Goal: Information Seeking & Learning: Learn about a topic

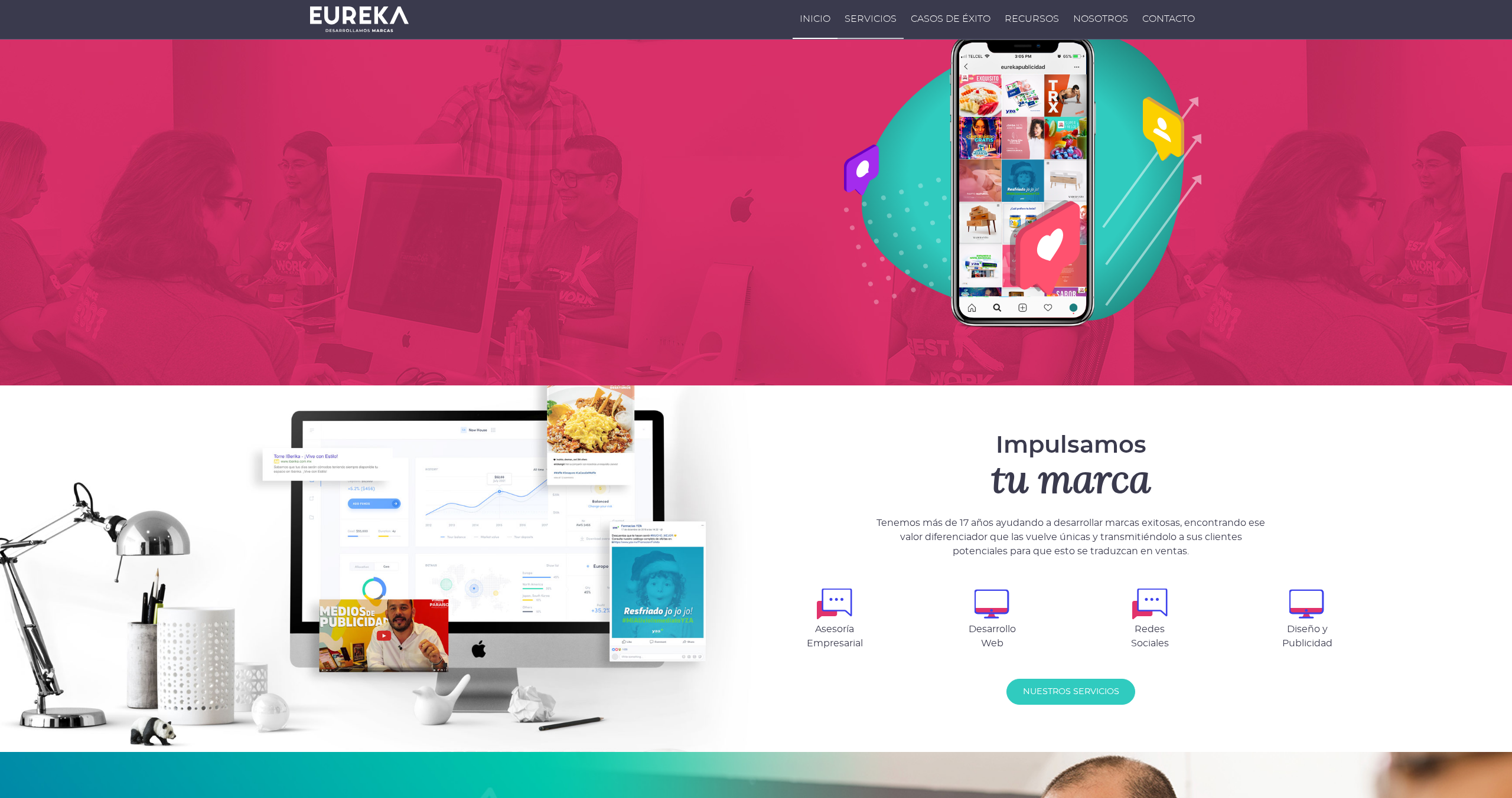
click at [884, 21] on link "Servicios" at bounding box center [870, 19] width 66 height 39
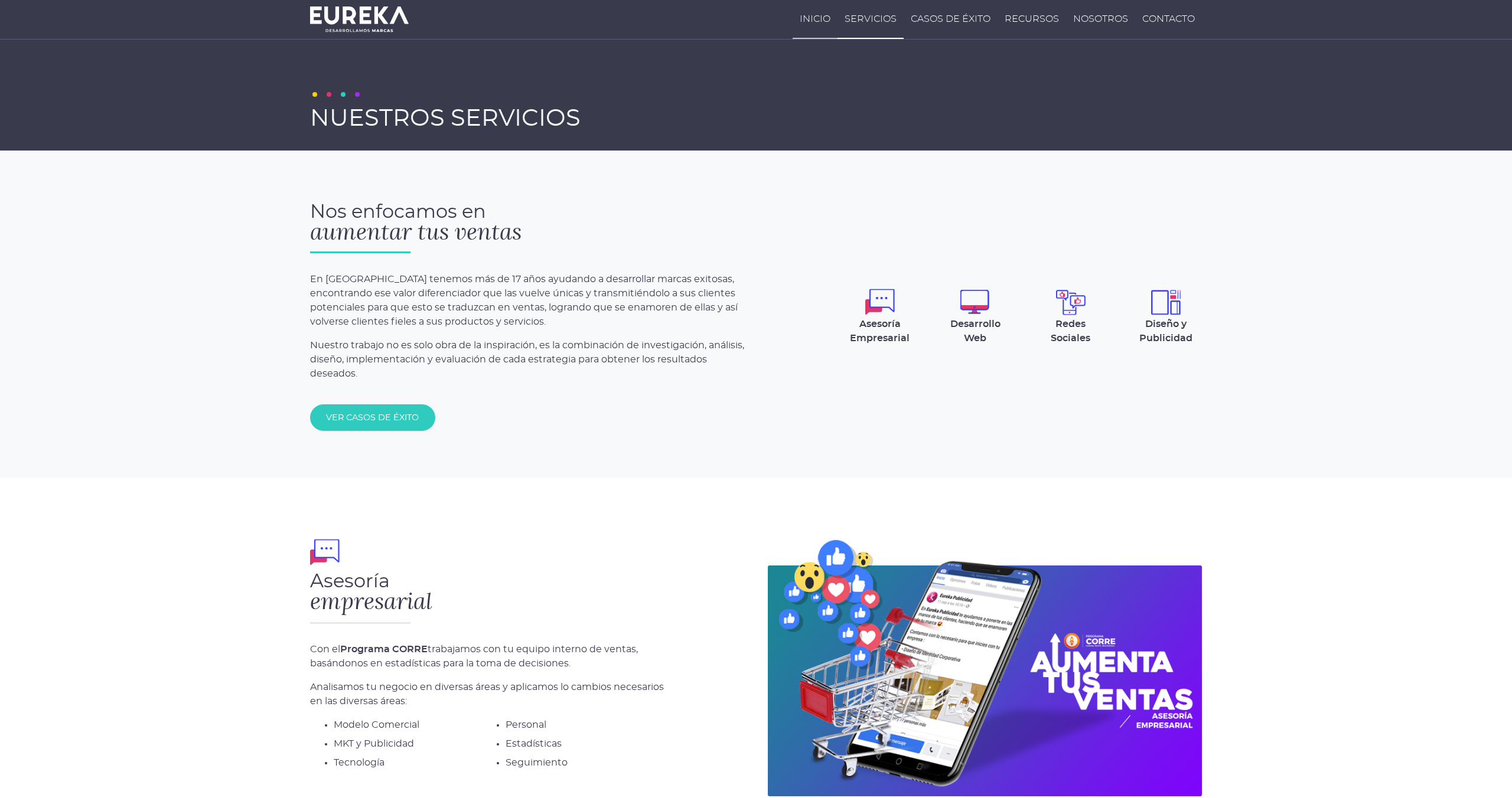
click at [807, 15] on link "Inicio" at bounding box center [815, 19] width 45 height 39
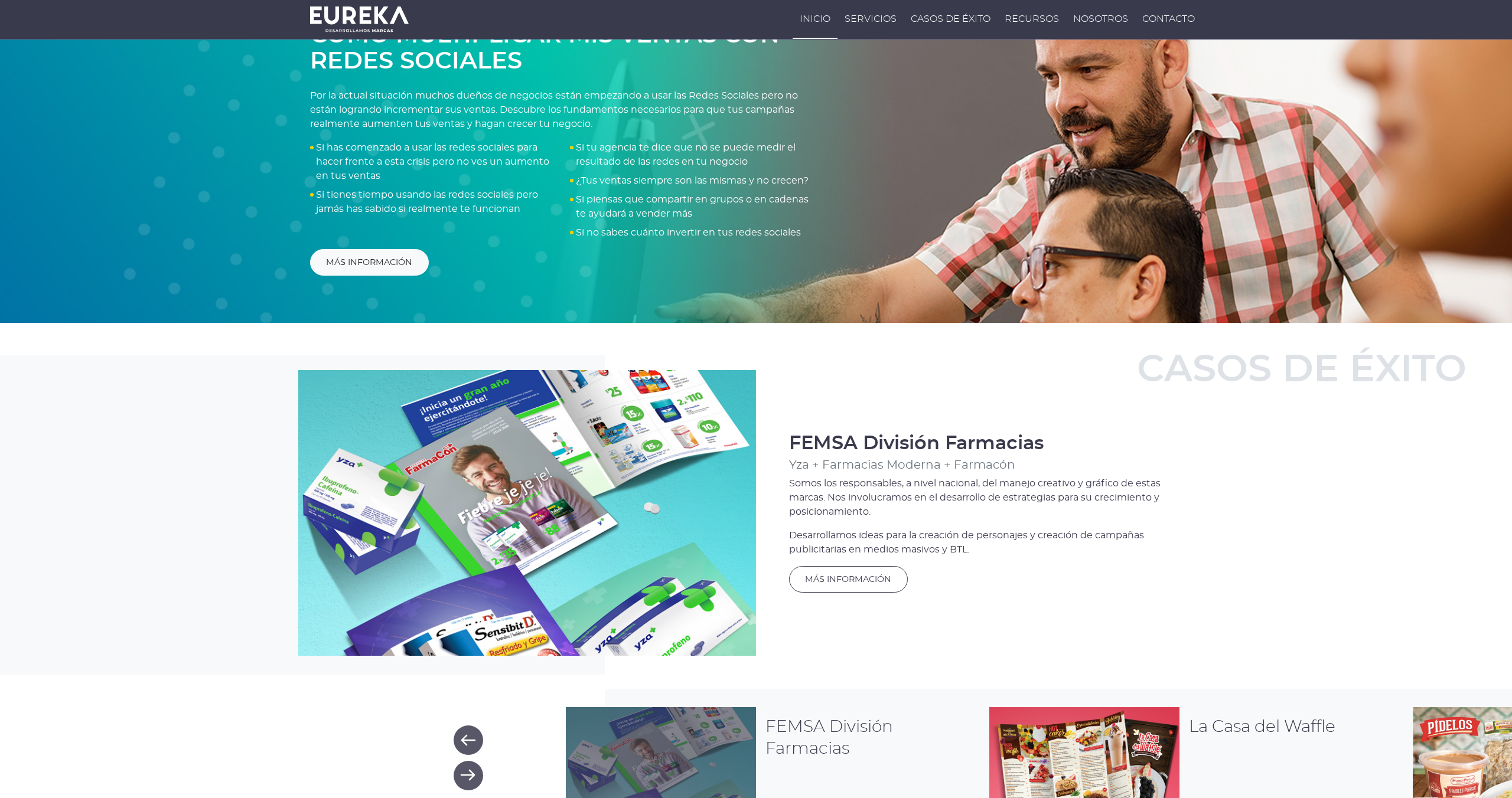
scroll to position [838, 0]
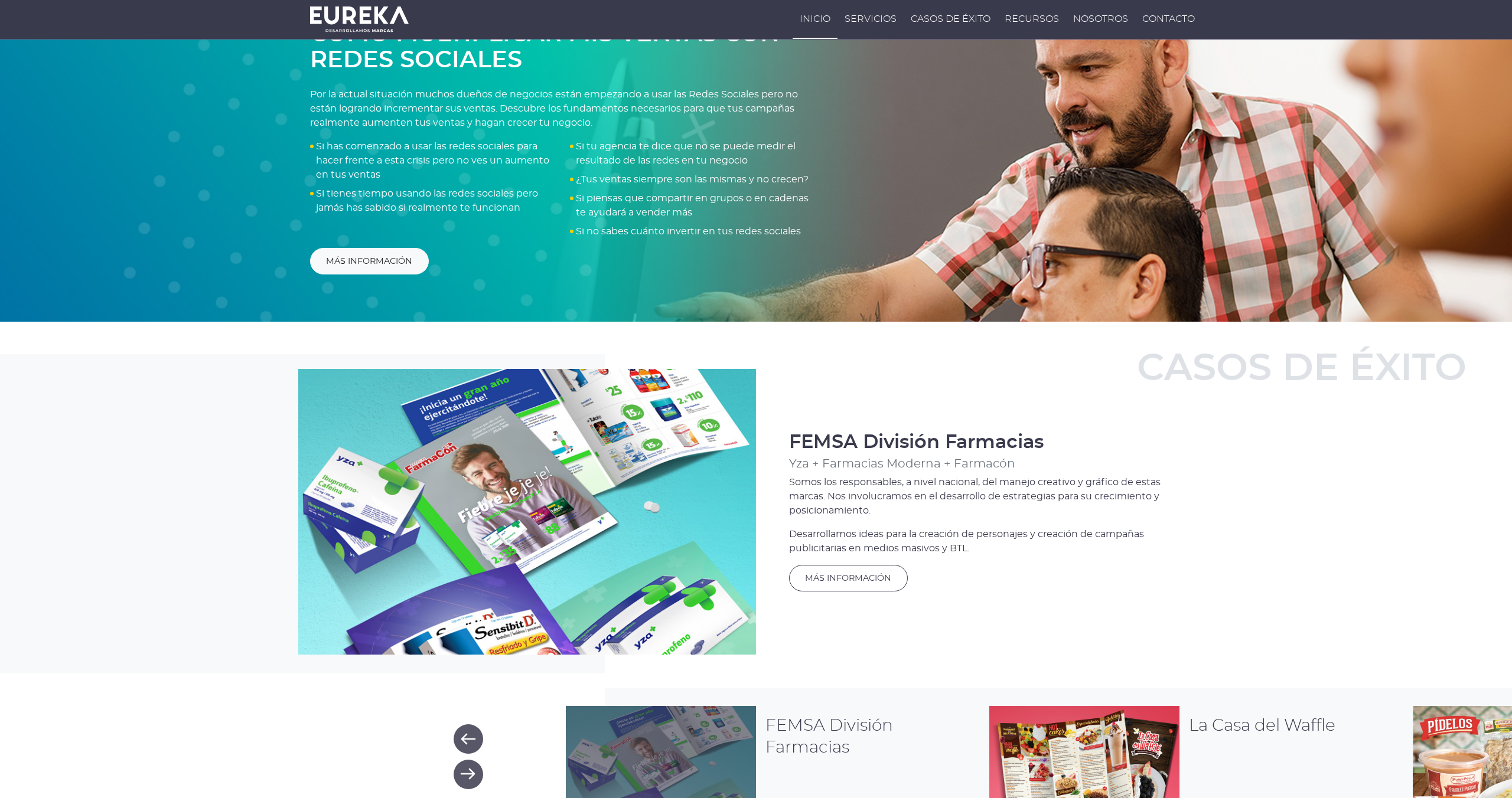
click at [799, 467] on div "Yza + Farmacias Moderna + Farmacón" at bounding box center [985, 464] width 391 height 13
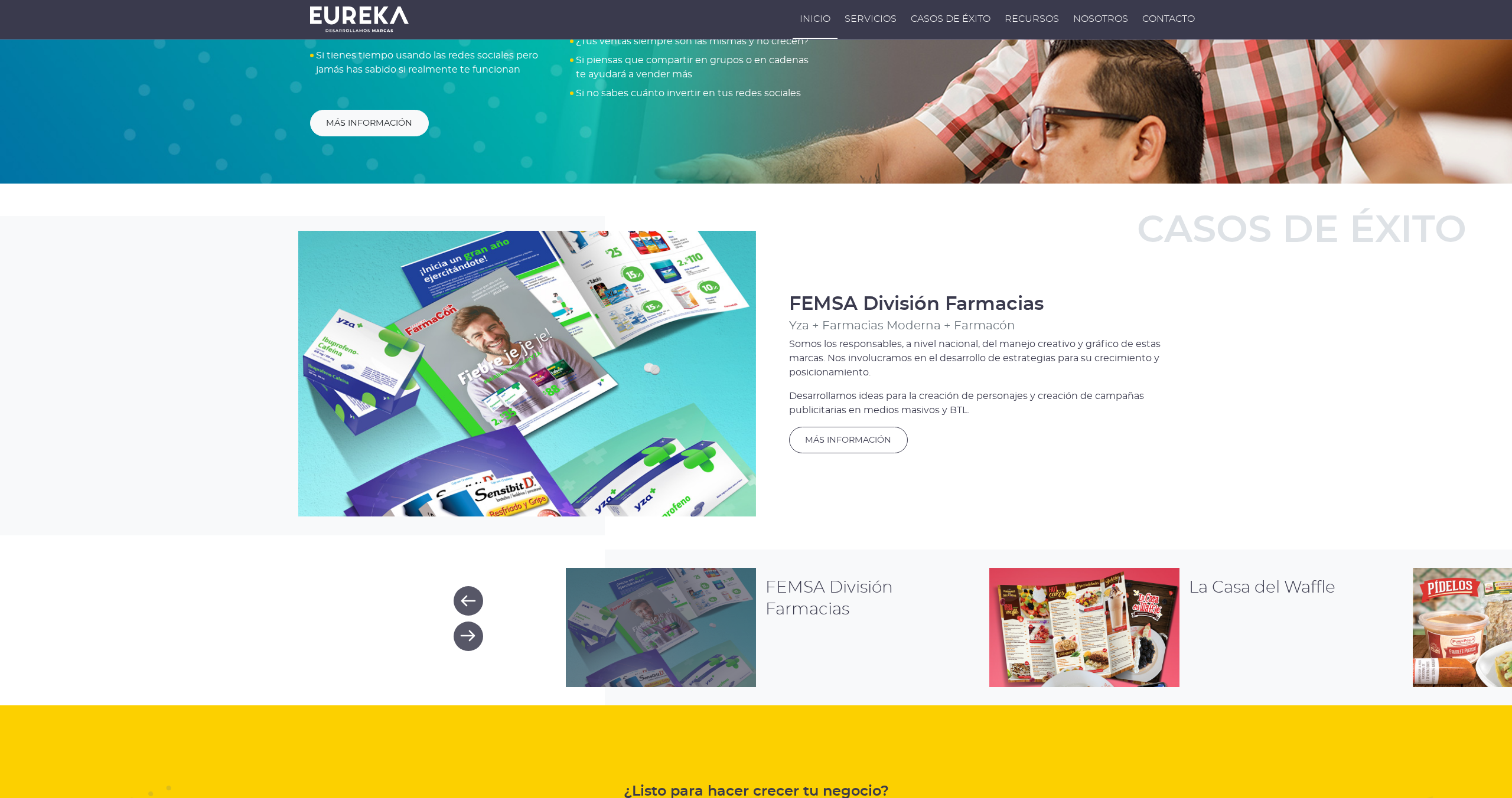
scroll to position [977, 0]
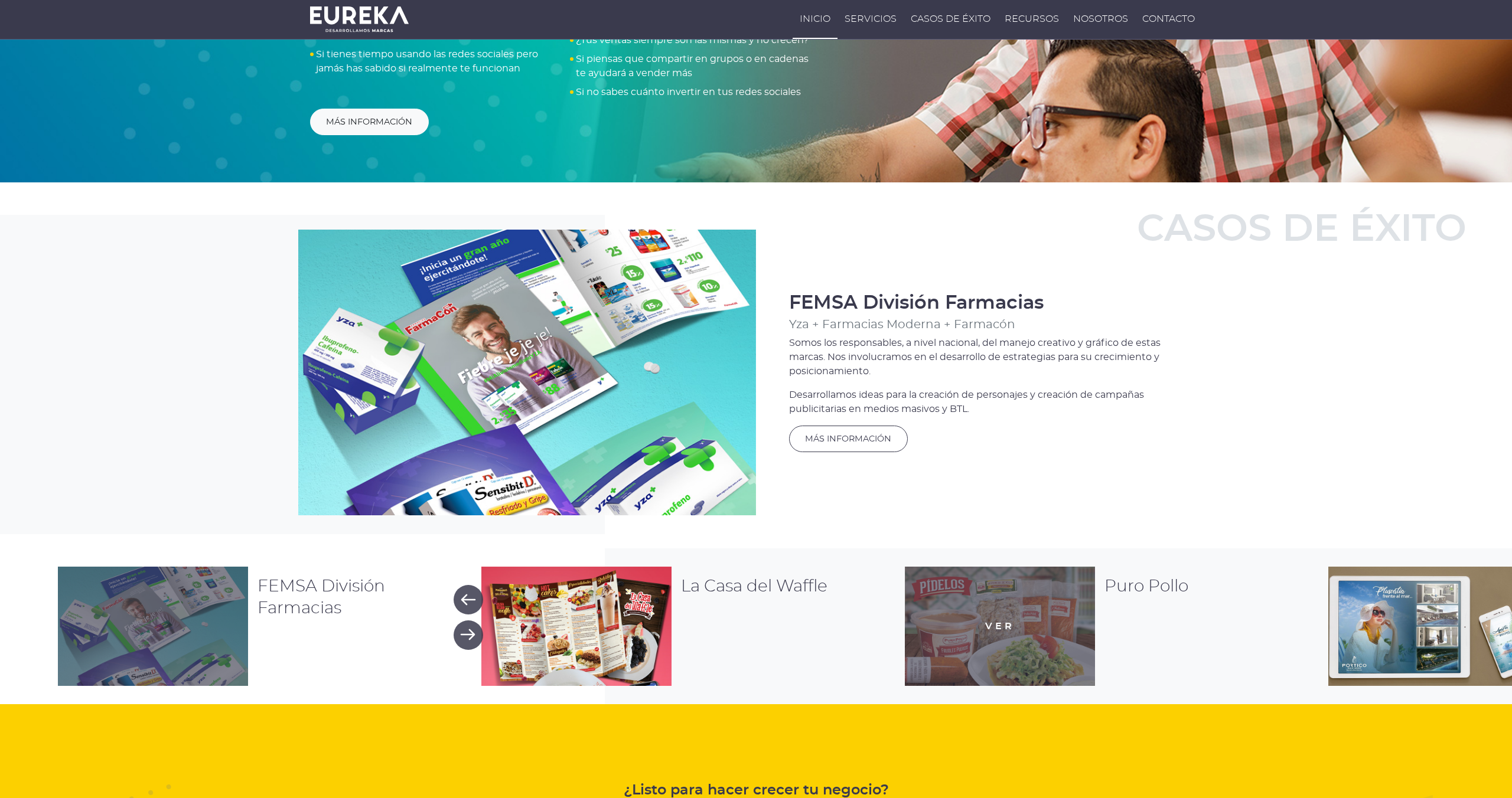
drag, startPoint x: 1411, startPoint y: 628, endPoint x: 934, endPoint y: 596, distance: 478.1
click at [934, 596] on div "Ver" at bounding box center [1000, 627] width 191 height 120
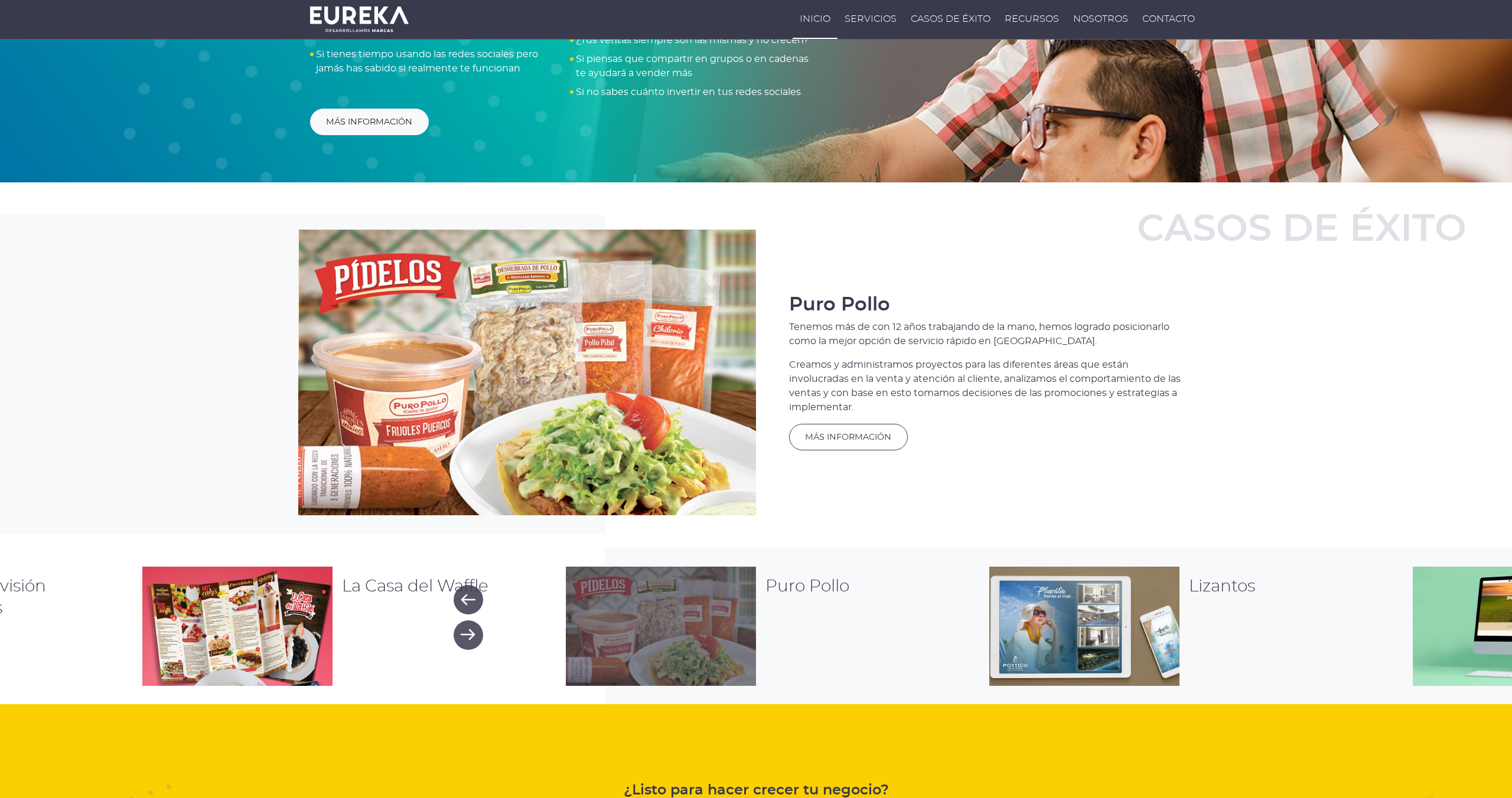
drag, startPoint x: 1121, startPoint y: 602, endPoint x: 406, endPoint y: 543, distance: 717.4
click at [406, 543] on div "Casos de éxito FEMSA División Farmacias Yza + Farmacias Moderna + Farmacón Somo…" at bounding box center [756, 443] width 1512 height 522
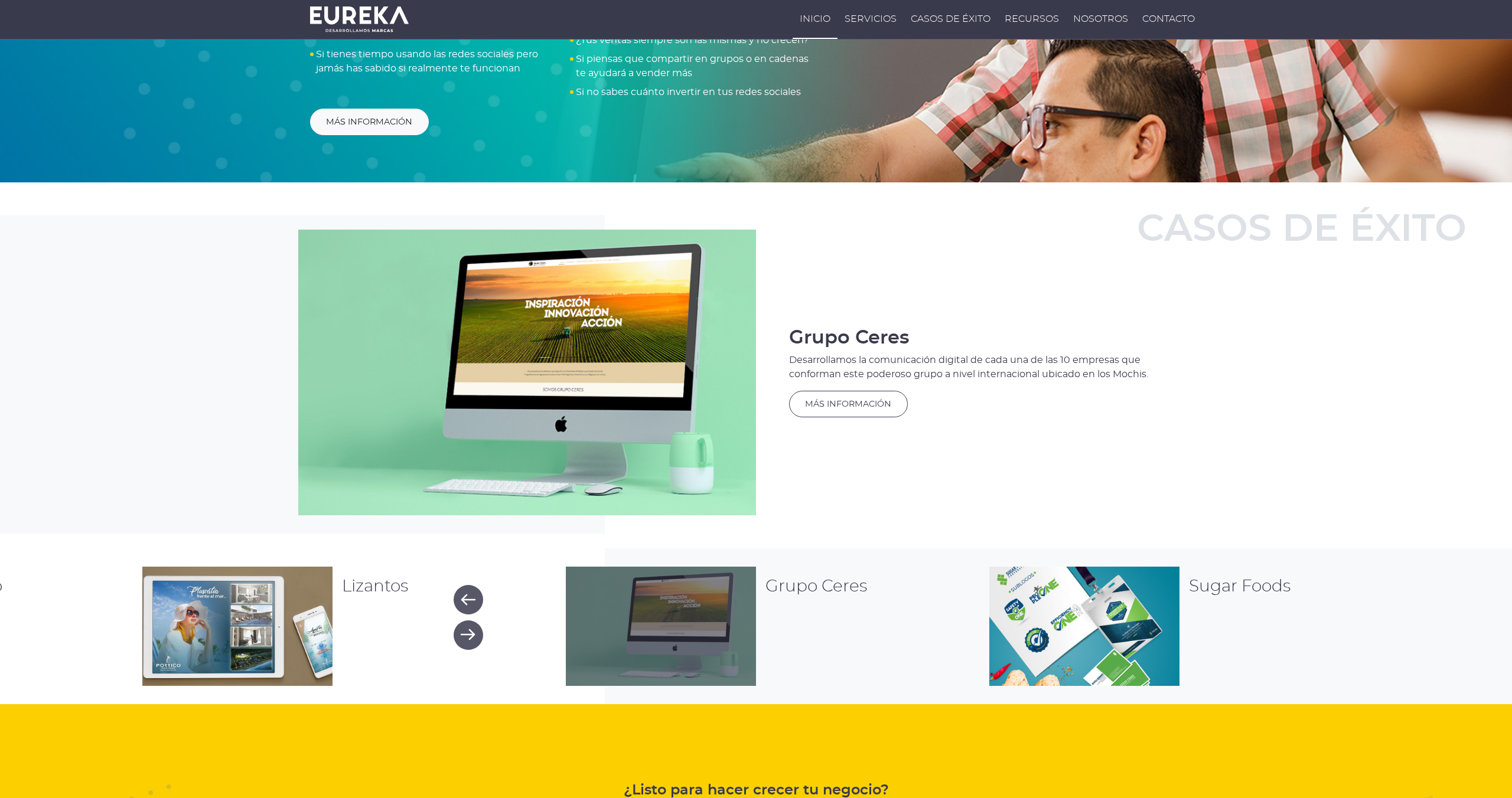
drag, startPoint x: 1184, startPoint y: 598, endPoint x: 507, endPoint y: 563, distance: 677.9
click at [512, 563] on div "Casos de éxito FEMSA División Farmacias Yza + Farmacias Moderna + Farmacón Somo…" at bounding box center [756, 443] width 1512 height 522
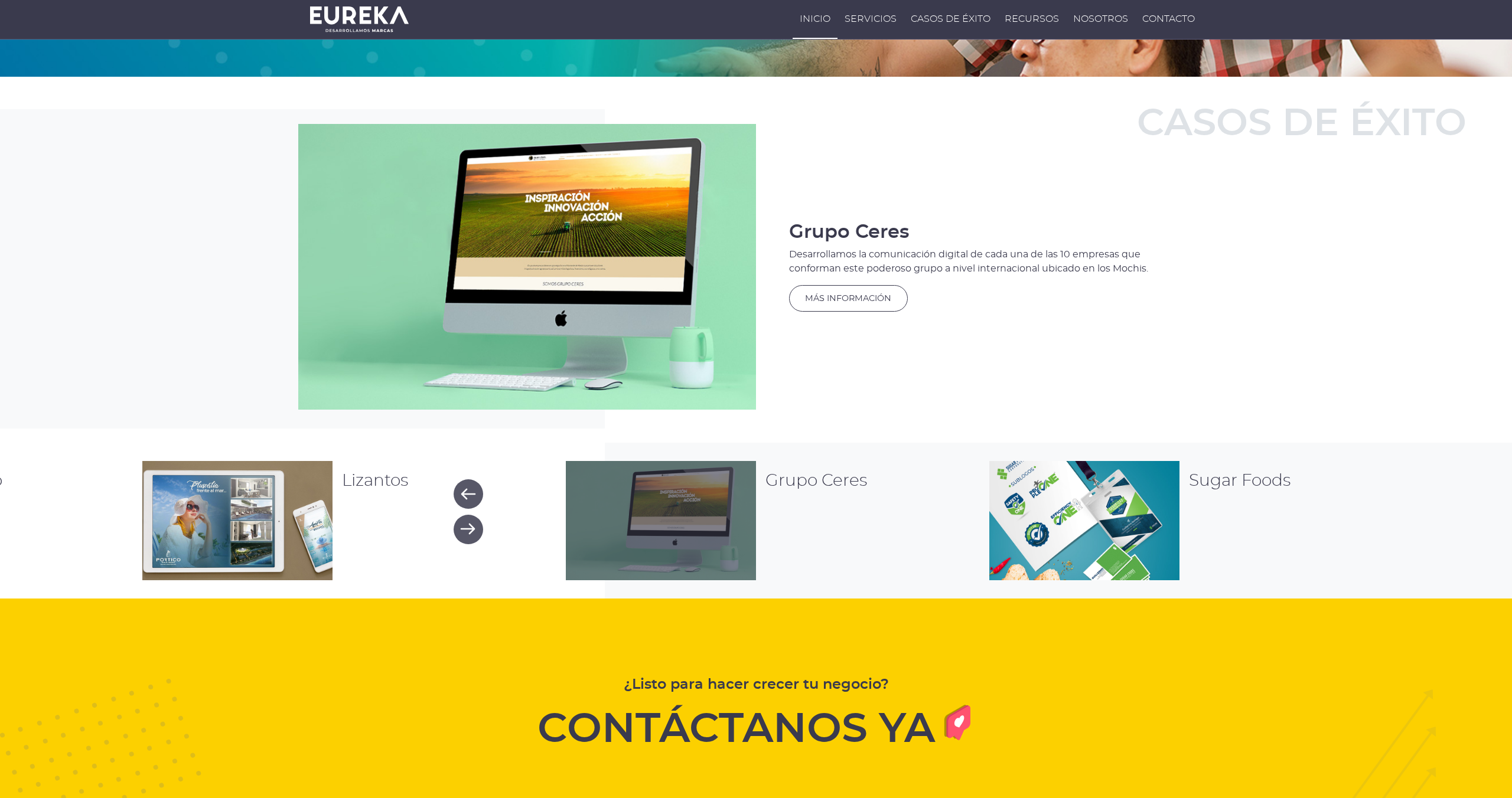
scroll to position [1084, 0]
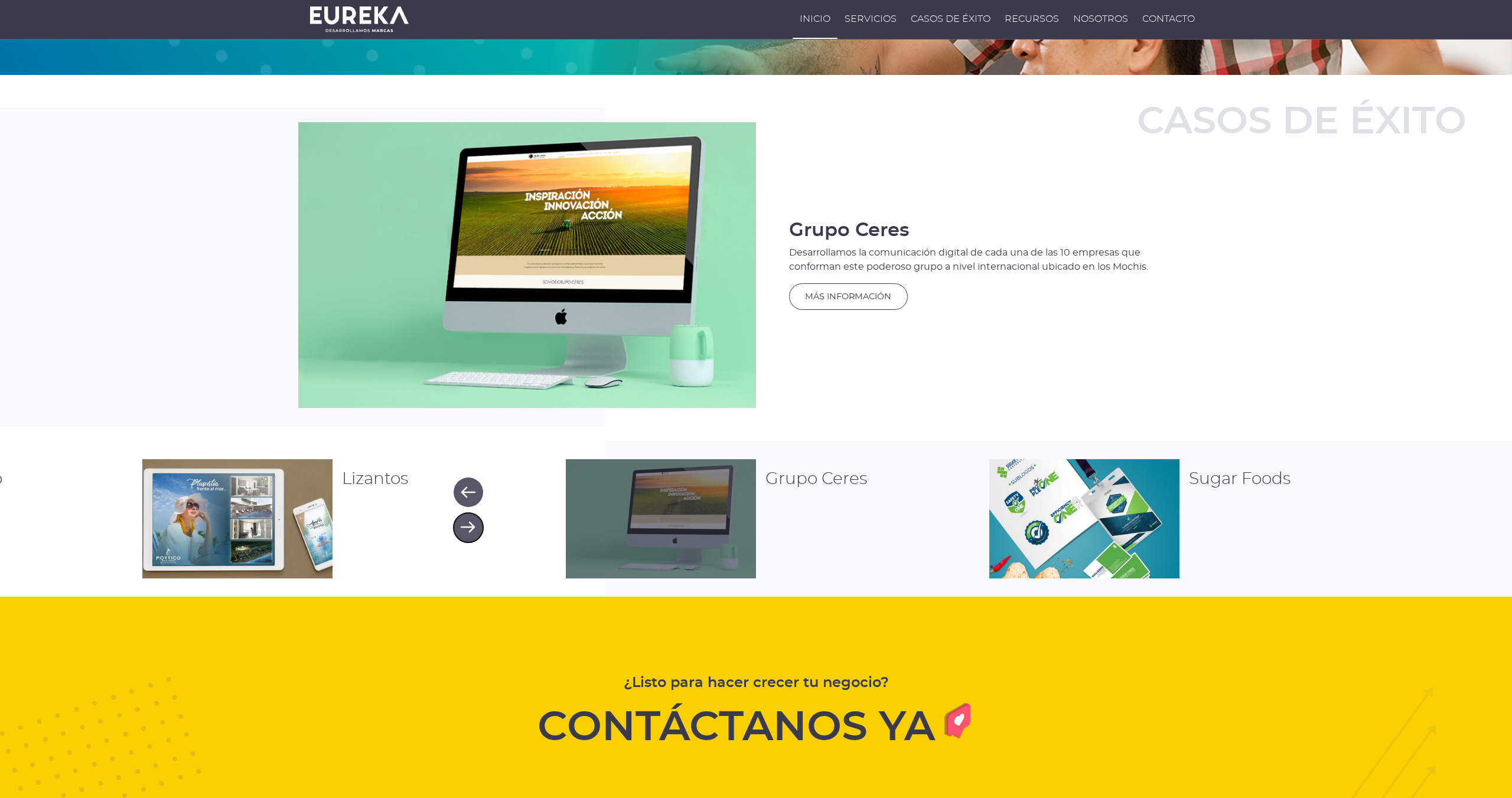
drag, startPoint x: 541, startPoint y: 515, endPoint x: 843, endPoint y: 503, distance: 302.2
click at [856, 499] on div "Ver FEMSA División Farmacias Ver La Casa del Waffle Ver Puro Pollo Ver Lizantos…" at bounding box center [756, 521] width 1512 height 123
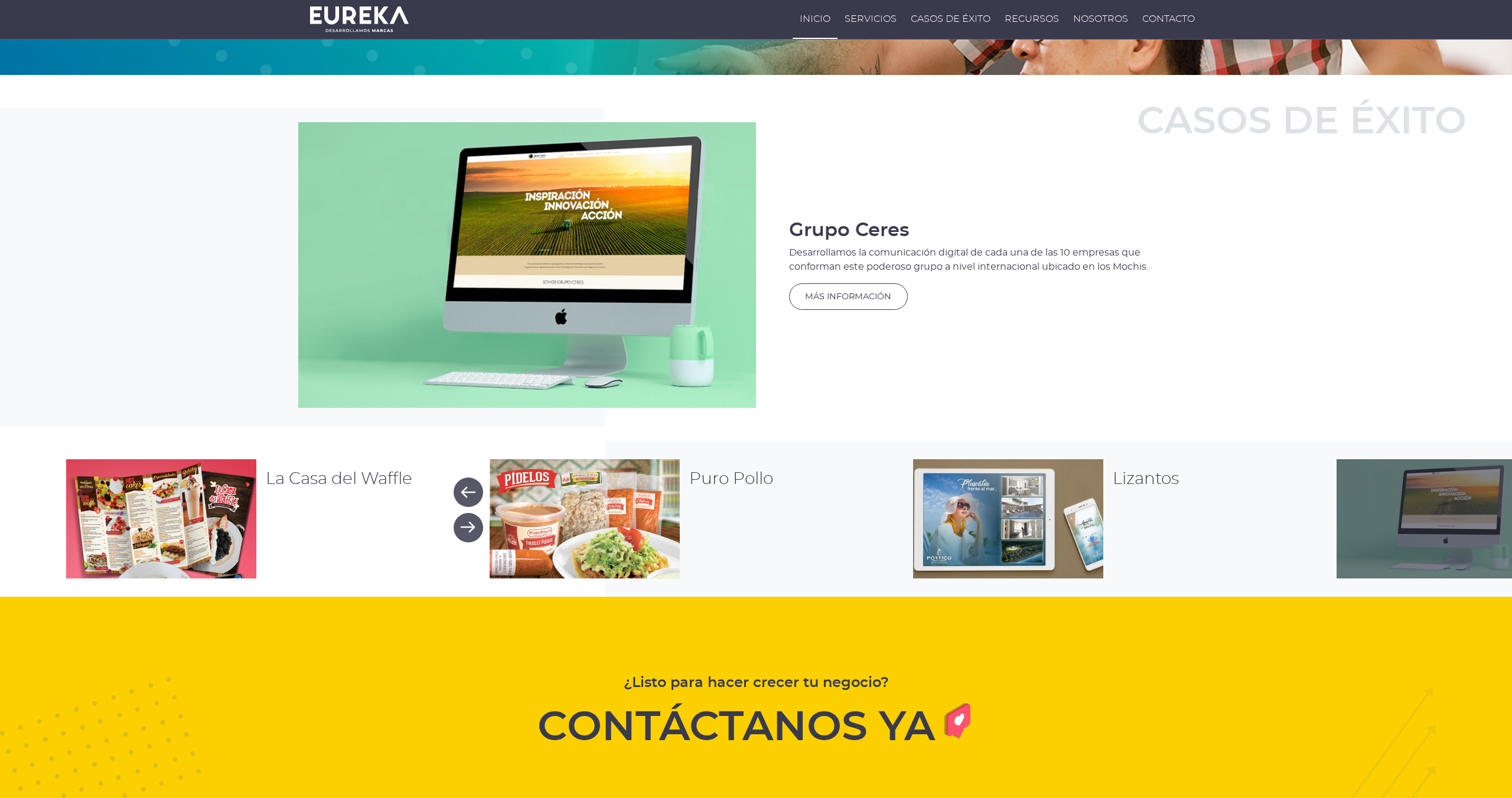
drag, startPoint x: 740, startPoint y: 508, endPoint x: 1511, endPoint y: 524, distance: 771.2
click at [1511, 524] on div "Ver" at bounding box center [1431, 519] width 191 height 120
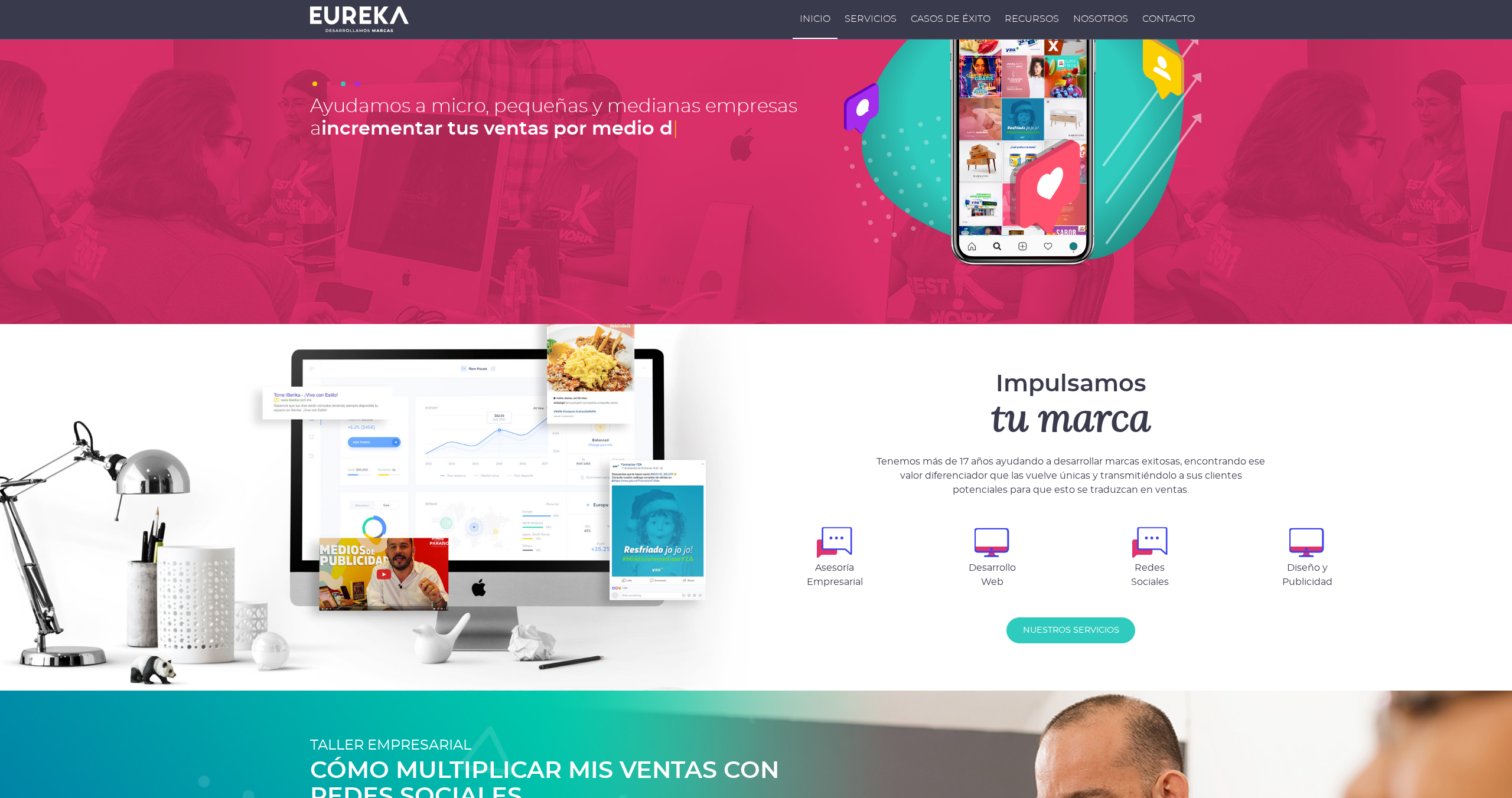
scroll to position [0, 0]
